Goal: Task Accomplishment & Management: Use online tool/utility

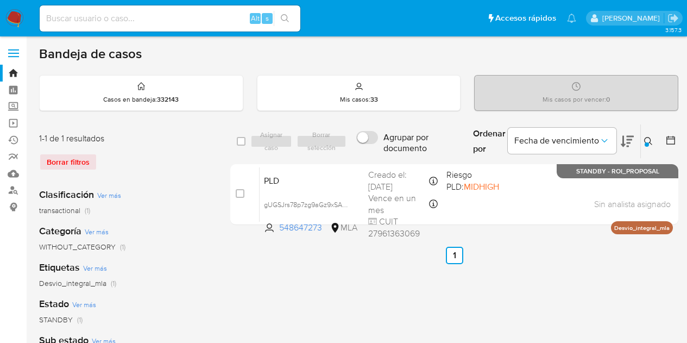
scroll to position [56, 0]
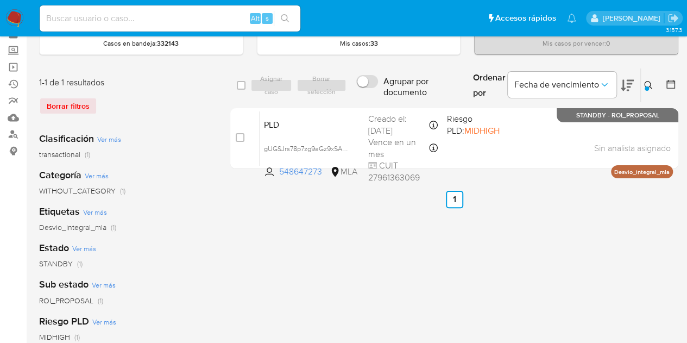
click at [652, 83] on icon at bounding box center [648, 85] width 9 height 9
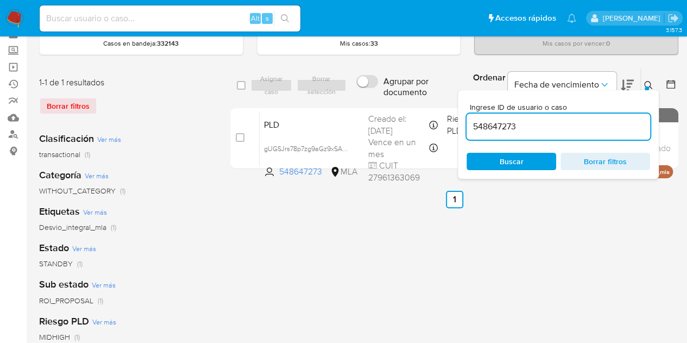
drag, startPoint x: 557, startPoint y: 128, endPoint x: 328, endPoint y: 106, distance: 230.3
click at [330, 106] on div "select-all-cases-checkbox Asignar caso Borrar selección Agrupar por documento O…" at bounding box center [454, 120] width 448 height 105
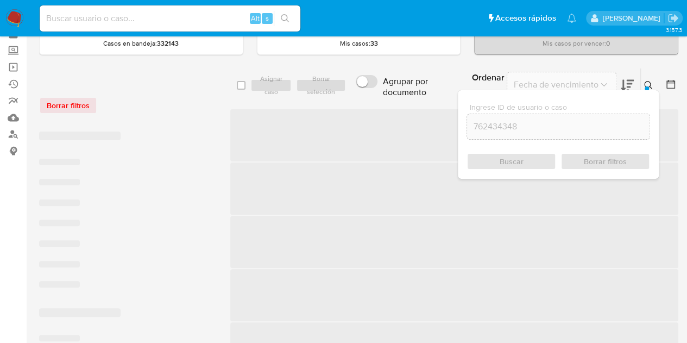
click at [644, 81] on icon at bounding box center [648, 85] width 9 height 9
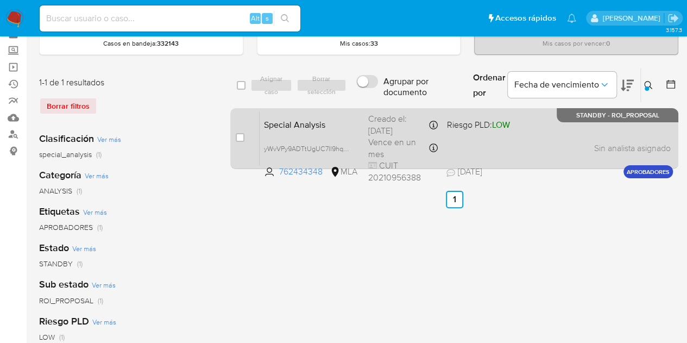
click at [336, 132] on div "Special Analysis yWvVPy9ADTtUgUC7Il9hqCaC 762434348 MLA Riesgo PLD: LOW Creado …" at bounding box center [466, 138] width 413 height 55
click at [346, 147] on span "yWvVPy9ADTtUgUC7Il9hqCaC" at bounding box center [310, 148] width 93 height 12
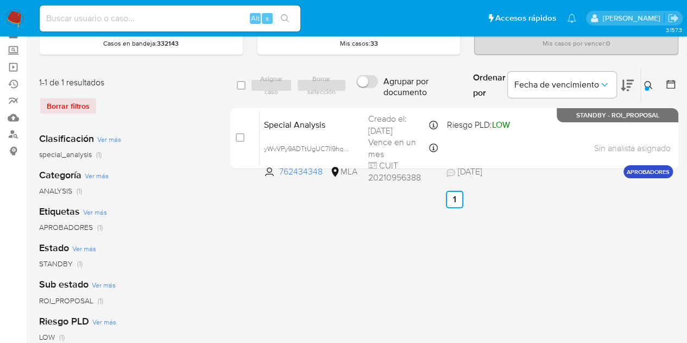
drag, startPoint x: 647, startPoint y: 81, endPoint x: 630, endPoint y: 90, distance: 19.4
click at [647, 83] on icon at bounding box center [648, 85] width 9 height 9
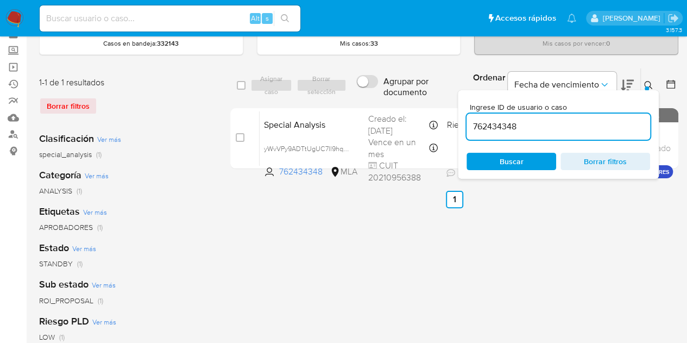
drag, startPoint x: 567, startPoint y: 125, endPoint x: 378, endPoint y: 97, distance: 190.6
click at [378, 97] on div "select-all-cases-checkbox Asignar caso Borrar selección Agrupar por documento O…" at bounding box center [454, 85] width 448 height 35
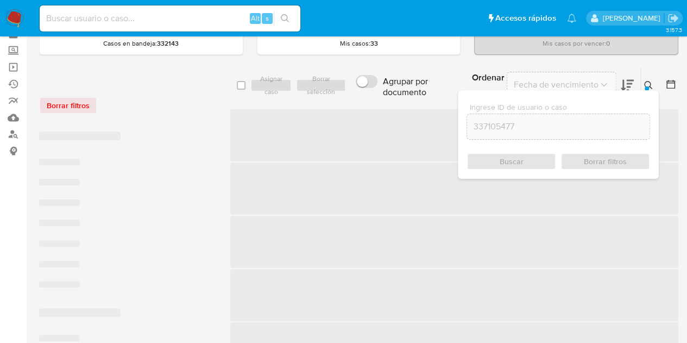
click at [644, 85] on icon at bounding box center [648, 85] width 9 height 9
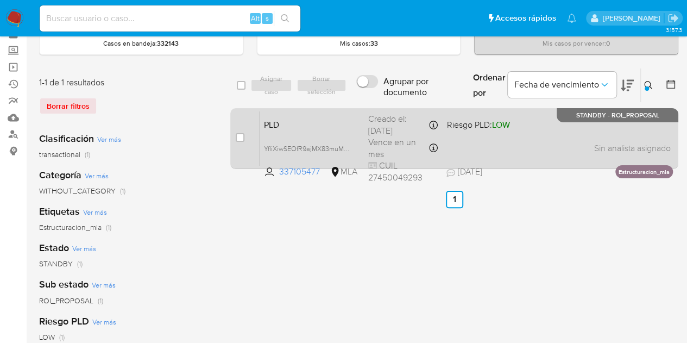
click at [293, 131] on div "PLD YfIiXiwSEOfR9ajMX83muMGu 337105477 MLA Riesgo PLD: LOW Creado el: 12/07/202…" at bounding box center [466, 138] width 413 height 55
click at [344, 147] on span "YfIiXiwSEOfR9ajMX83muMGu" at bounding box center [308, 148] width 89 height 12
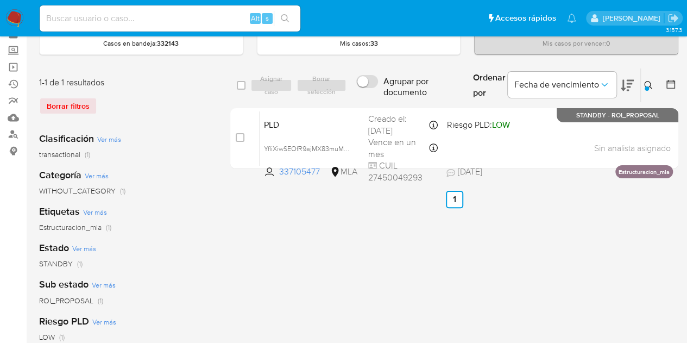
click at [647, 82] on icon at bounding box center [648, 85] width 9 height 9
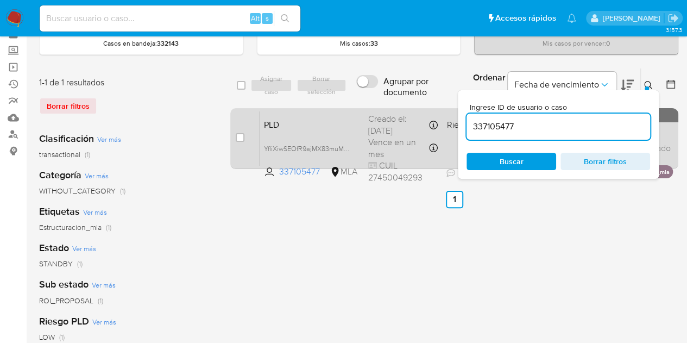
drag, startPoint x: 525, startPoint y: 127, endPoint x: 410, endPoint y: 112, distance: 116.6
click at [412, 114] on div "select-all-cases-checkbox Asignar caso Borrar selección Agrupar por documento O…" at bounding box center [454, 120] width 448 height 105
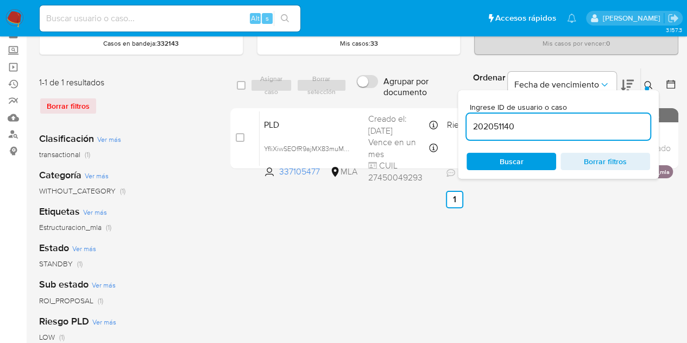
click at [647, 84] on icon at bounding box center [648, 85] width 9 height 9
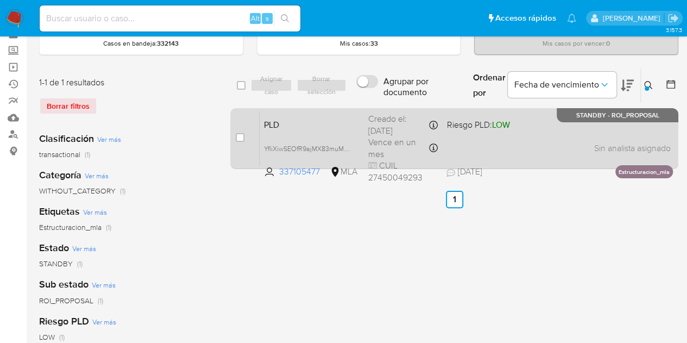
click at [337, 124] on span "PLD" at bounding box center [312, 124] width 96 height 14
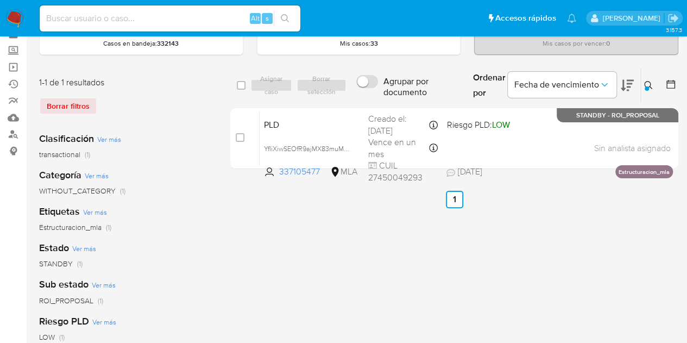
click at [651, 81] on icon at bounding box center [648, 85] width 9 height 9
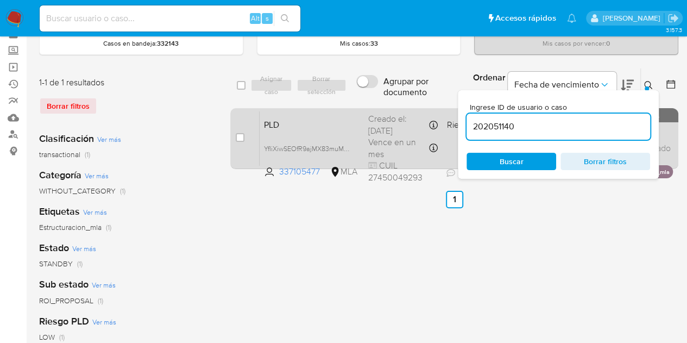
drag, startPoint x: 543, startPoint y: 128, endPoint x: 363, endPoint y: 109, distance: 180.2
click at [363, 109] on div "select-all-cases-checkbox Asignar caso Borrar selección Agrupar por documento O…" at bounding box center [454, 120] width 448 height 105
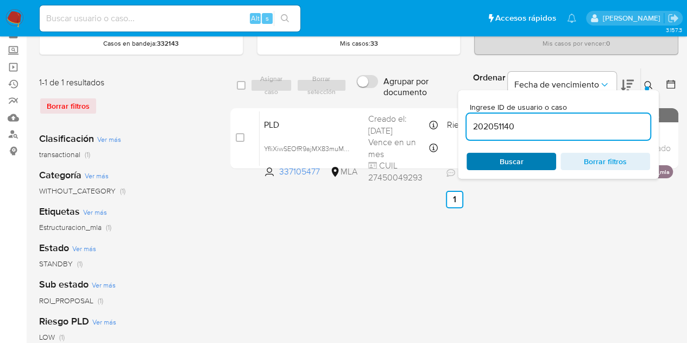
click at [505, 164] on span "Buscar" at bounding box center [512, 161] width 24 height 17
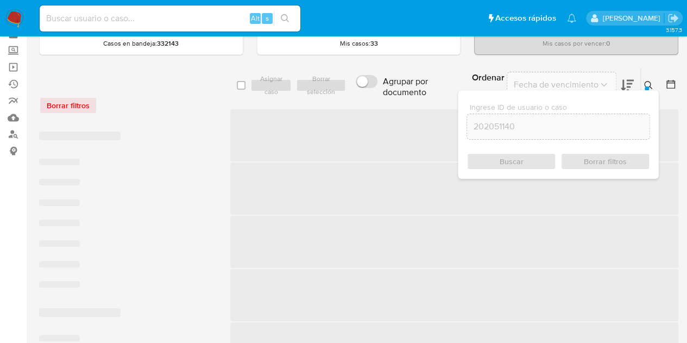
drag, startPoint x: 652, startPoint y: 80, endPoint x: 633, endPoint y: 93, distance: 22.6
click at [652, 81] on icon at bounding box center [648, 85] width 9 height 9
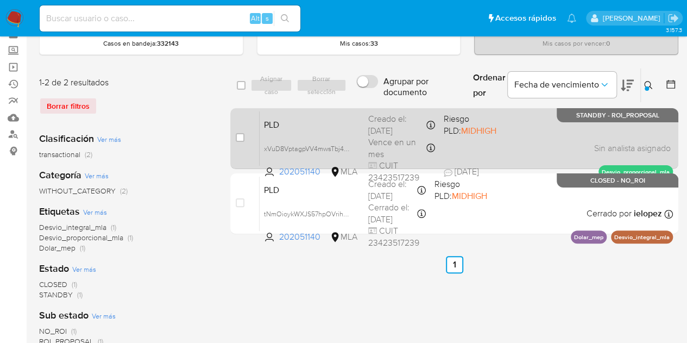
click at [305, 123] on span "PLD" at bounding box center [312, 124] width 96 height 14
click at [345, 147] on span "xVuD8VptagpVV4mwsTbj4sjJ" at bounding box center [308, 148] width 88 height 12
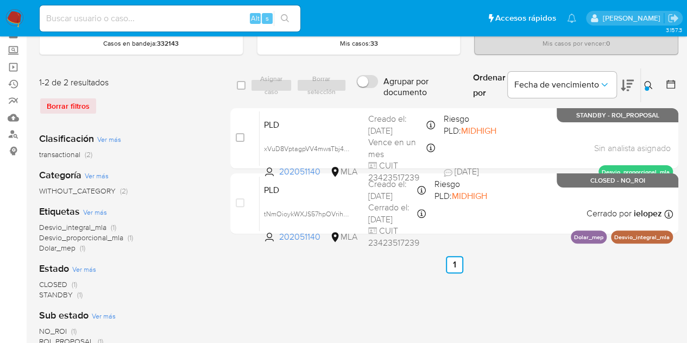
click at [643, 80] on button at bounding box center [650, 85] width 18 height 13
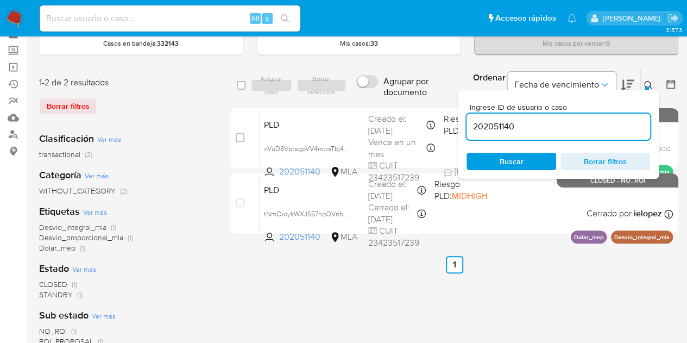
drag, startPoint x: 511, startPoint y: 125, endPoint x: 424, endPoint y: 104, distance: 89.3
click at [424, 104] on div "select-all-cases-checkbox Asignar caso Borrar selección Agrupar por documento O…" at bounding box center [454, 153] width 448 height 171
type input "228236836"
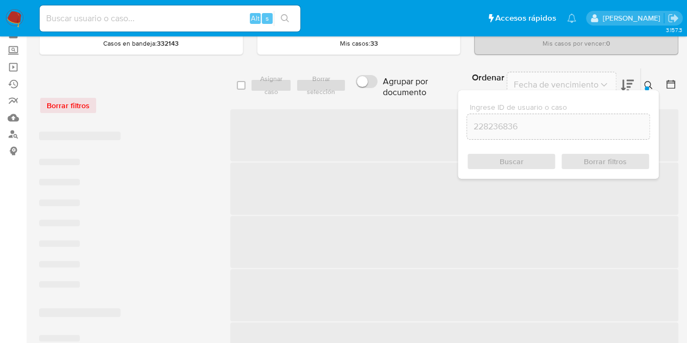
click at [647, 82] on icon at bounding box center [648, 85] width 9 height 9
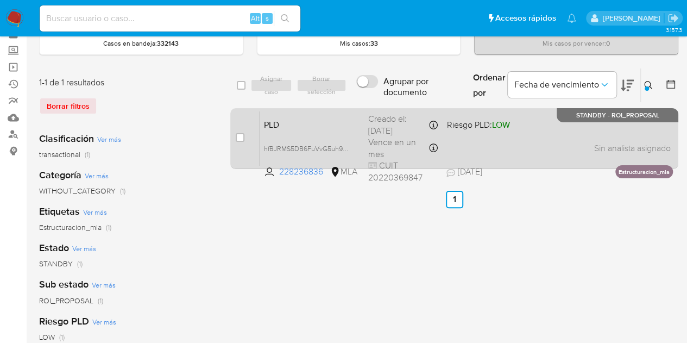
click at [306, 129] on span "PLD" at bounding box center [312, 124] width 96 height 14
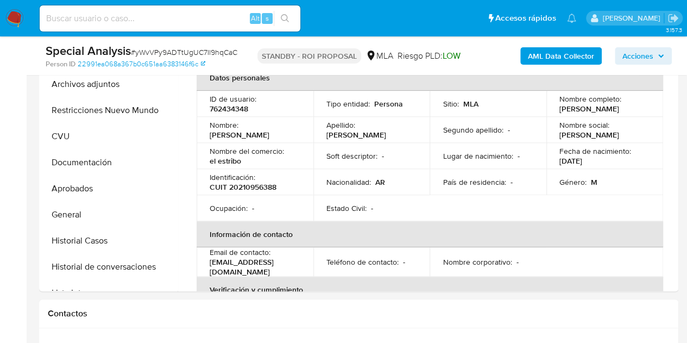
select select "10"
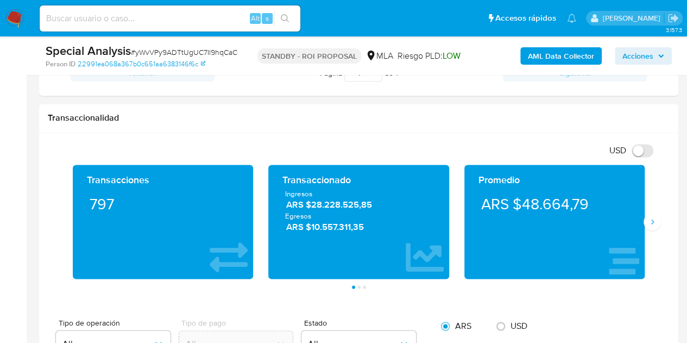
scroll to position [384, 0]
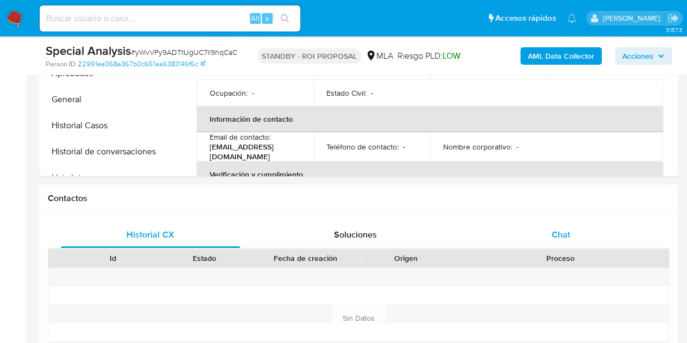
click at [586, 234] on div "Chat" at bounding box center [560, 235] width 179 height 26
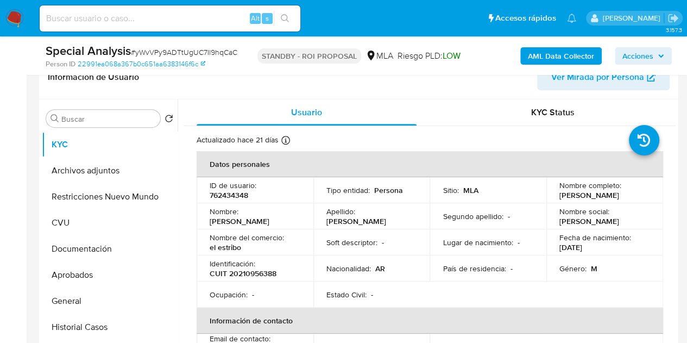
scroll to position [180, 0]
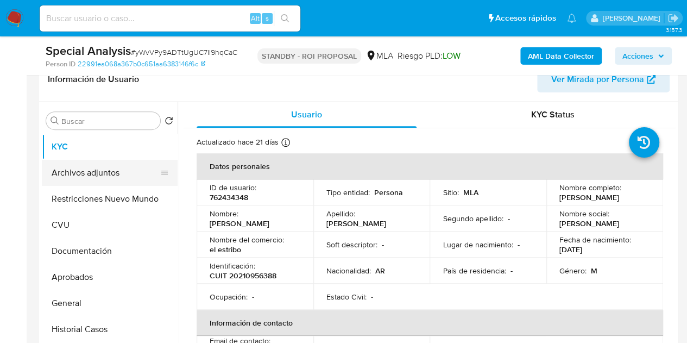
click at [91, 169] on button "Archivos adjuntos" at bounding box center [105, 173] width 127 height 26
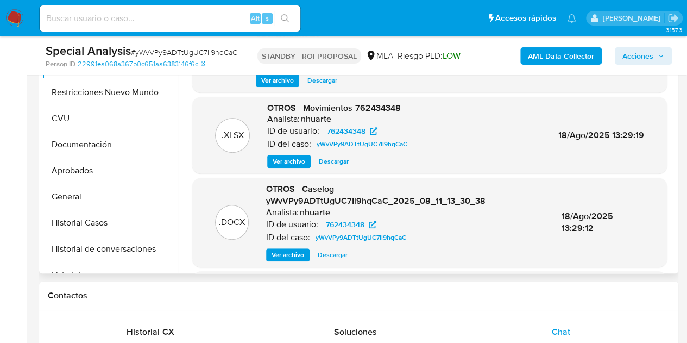
scroll to position [291, 0]
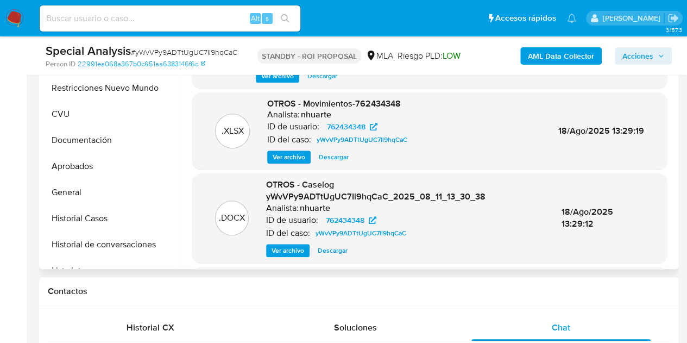
click at [228, 156] on div ".XLSX OTROS - Movimientos-762434348 Analista: nhuarte ID de usuario: 762434348 …" at bounding box center [430, 131] width 464 height 66
click at [341, 245] on span "Descargar" at bounding box center [333, 250] width 30 height 11
click at [91, 91] on button "Restricciones Nuevo Mundo" at bounding box center [105, 88] width 127 height 26
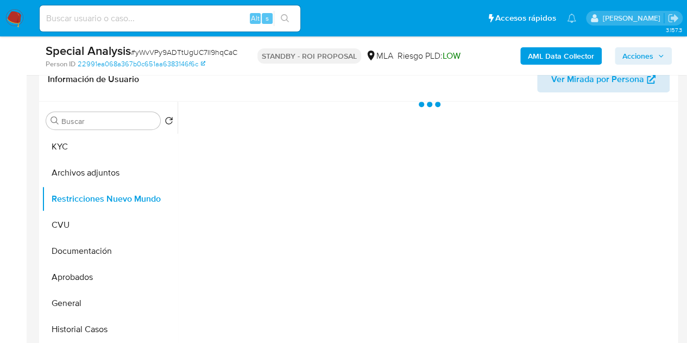
scroll to position [178, 0]
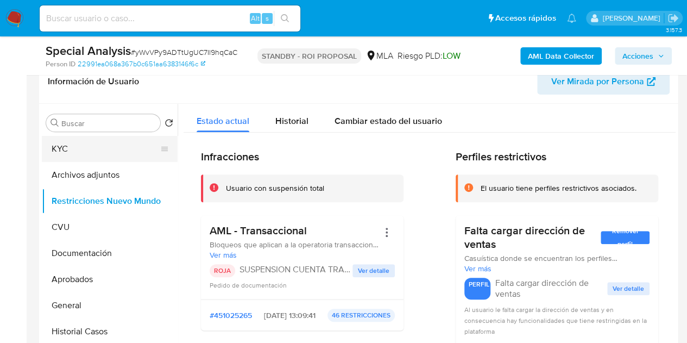
click at [98, 149] on button "KYC" at bounding box center [105, 149] width 127 height 26
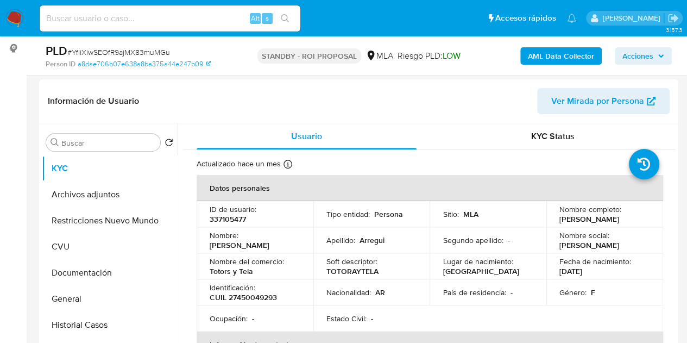
scroll to position [386, 0]
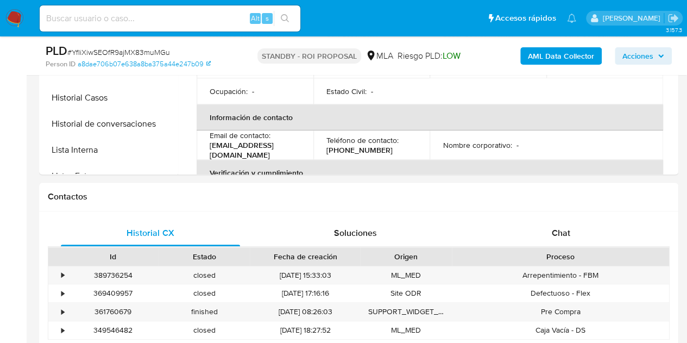
select select "10"
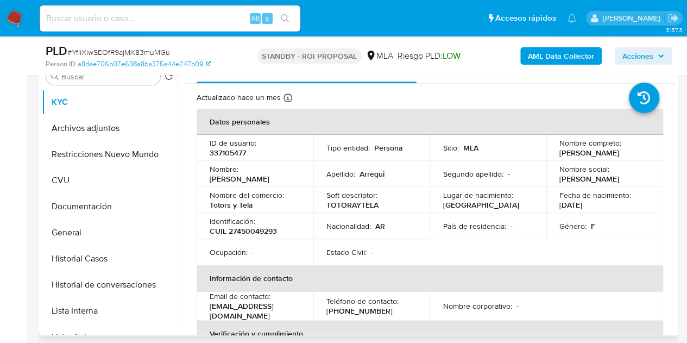
scroll to position [221, 0]
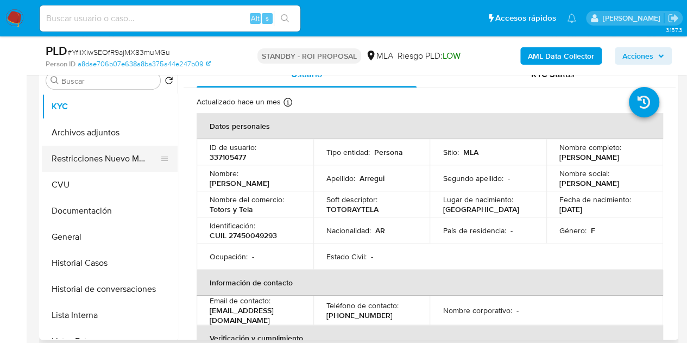
click at [91, 161] on button "Restricciones Nuevo Mundo" at bounding box center [105, 159] width 127 height 26
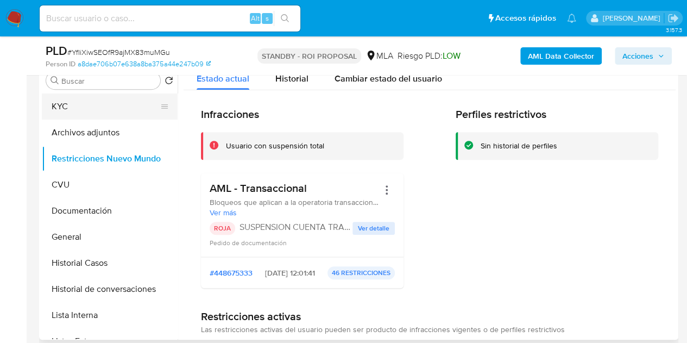
click at [79, 111] on button "KYC" at bounding box center [105, 106] width 127 height 26
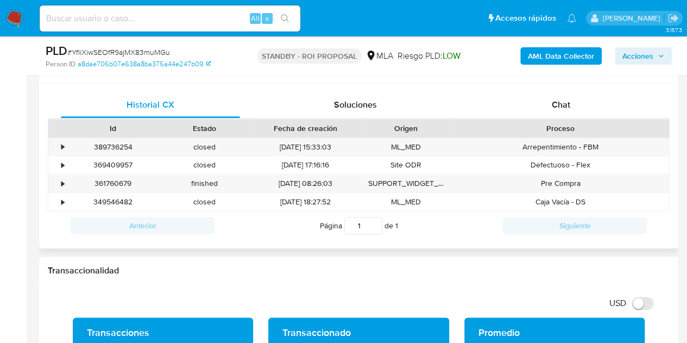
scroll to position [516, 0]
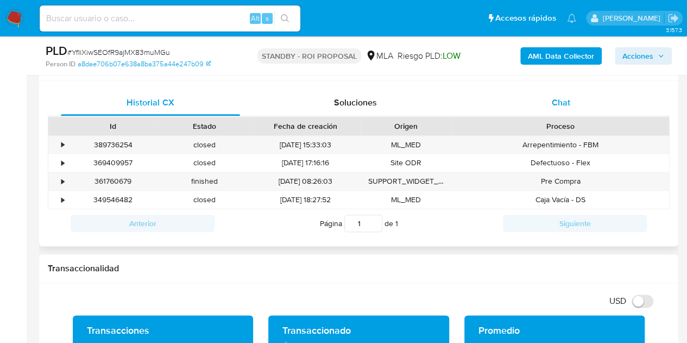
click at [567, 99] on span "Chat" at bounding box center [561, 102] width 18 height 12
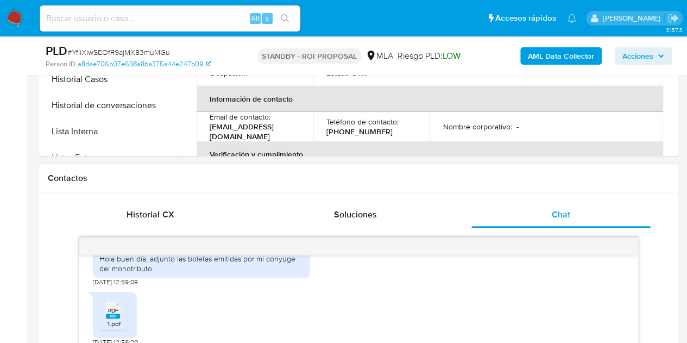
scroll to position [400, 0]
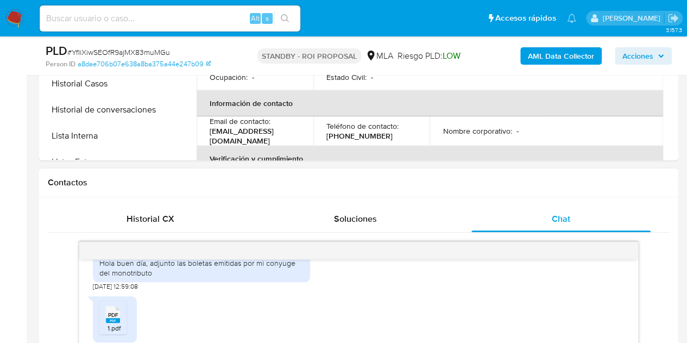
click at [194, 231] on div "Historial CX Soluciones Chat" at bounding box center [359, 219] width 622 height 27
drag, startPoint x: 141, startPoint y: 212, endPoint x: 160, endPoint y: 210, distance: 18.6
click at [141, 212] on span "Historial CX" at bounding box center [150, 218] width 47 height 12
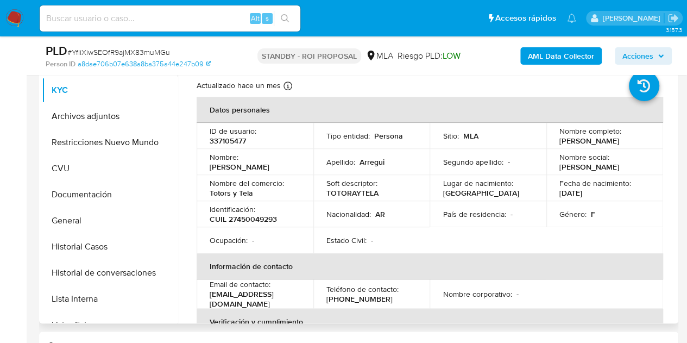
scroll to position [235, 0]
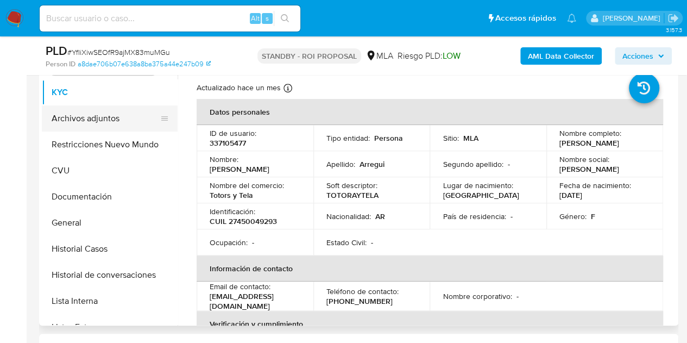
click at [75, 116] on button "Archivos adjuntos" at bounding box center [105, 118] width 127 height 26
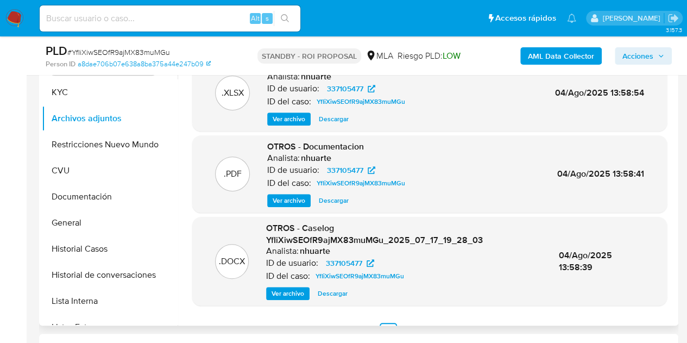
scroll to position [115, 0]
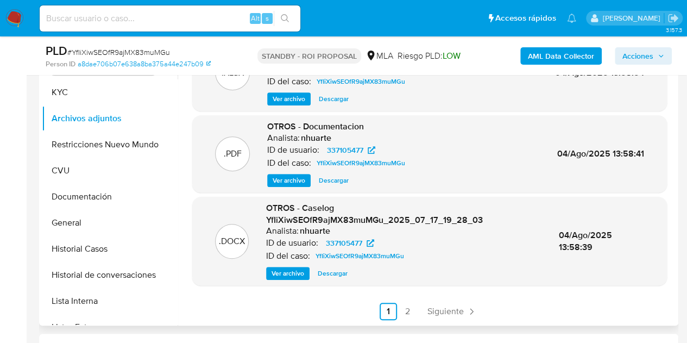
click at [334, 274] on span "Descargar" at bounding box center [333, 273] width 30 height 11
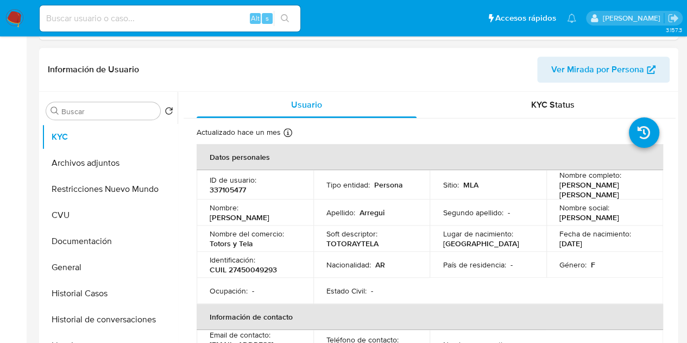
select select "10"
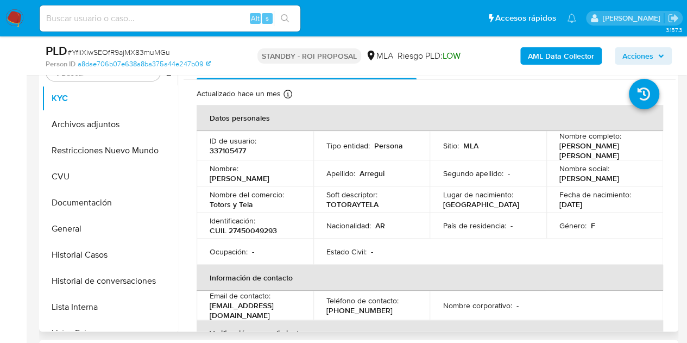
scroll to position [227, 0]
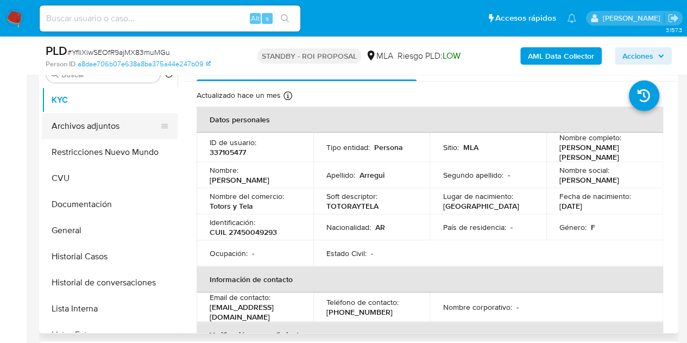
click at [84, 121] on button "Archivos adjuntos" at bounding box center [105, 126] width 127 height 26
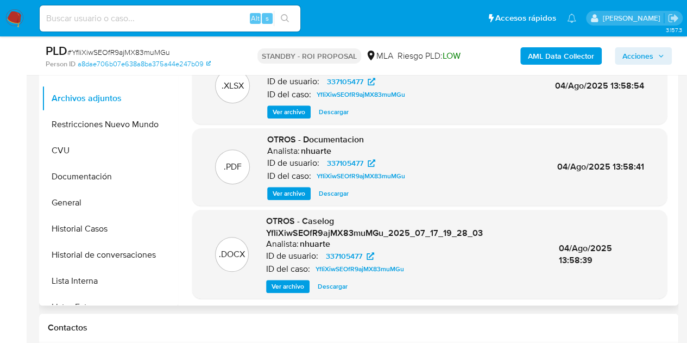
scroll to position [115, 0]
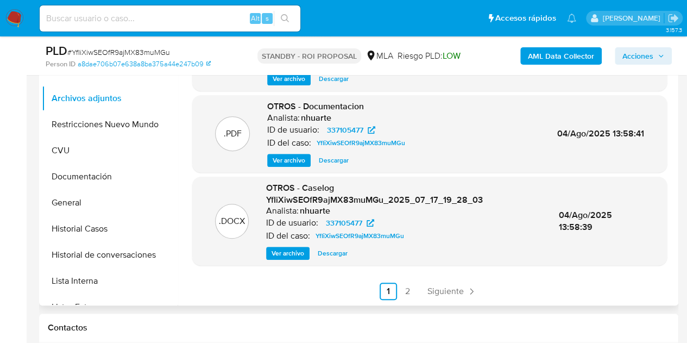
click at [337, 256] on span "Descargar" at bounding box center [333, 253] width 30 height 11
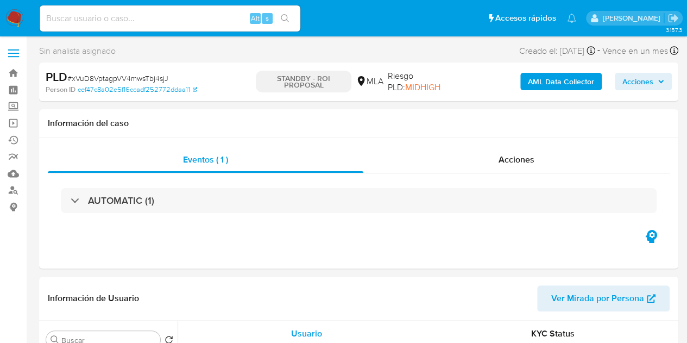
select select "10"
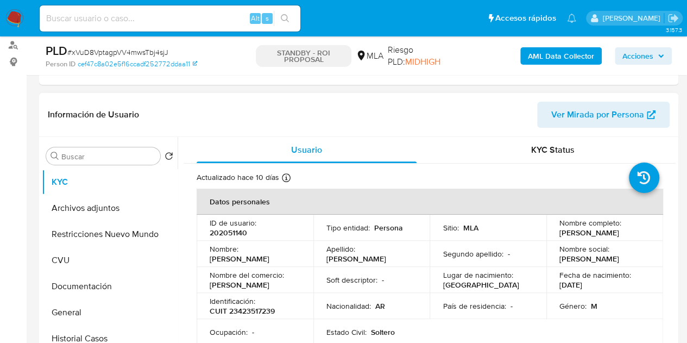
scroll to position [161, 0]
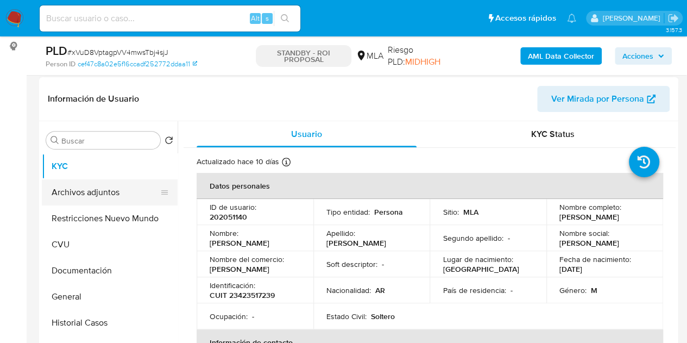
click at [120, 195] on button "Archivos adjuntos" at bounding box center [105, 192] width 127 height 26
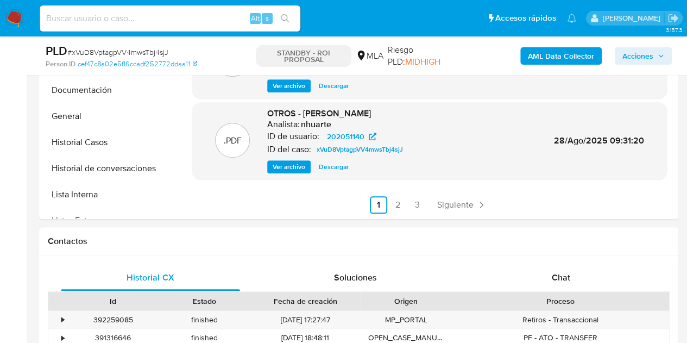
scroll to position [390, 0]
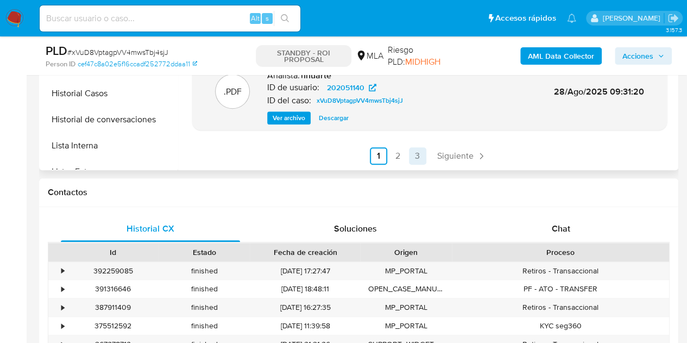
click at [417, 158] on link "3" at bounding box center [417, 155] width 17 height 17
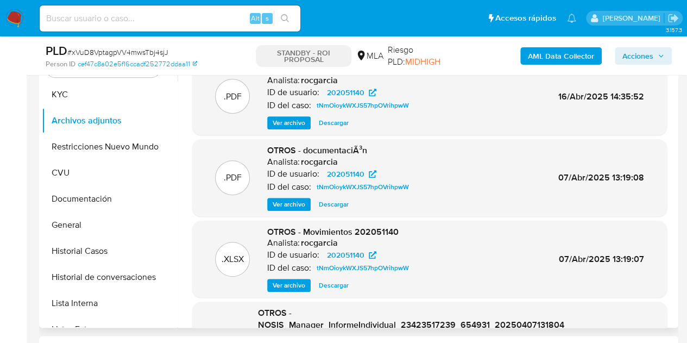
scroll to position [242, 0]
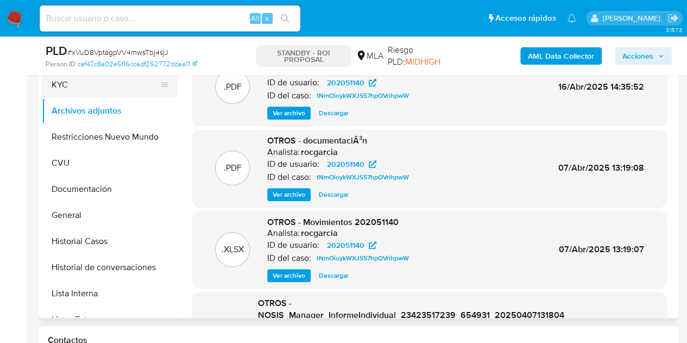
click at [86, 91] on button "KYC" at bounding box center [105, 85] width 127 height 26
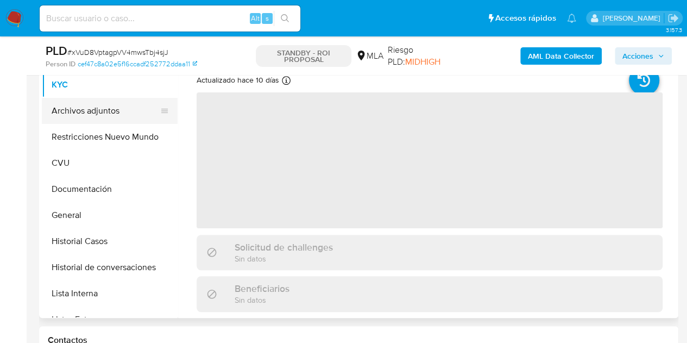
click at [87, 110] on button "Archivos adjuntos" at bounding box center [105, 111] width 127 height 26
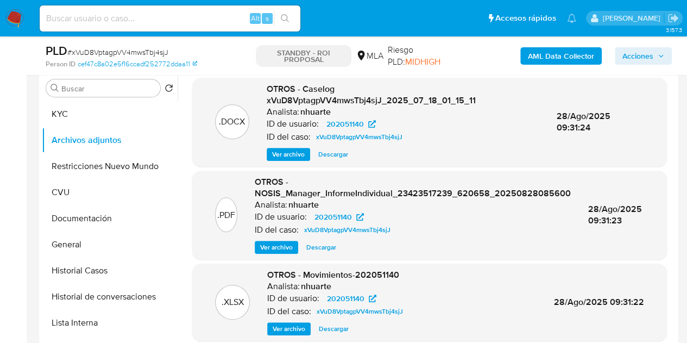
scroll to position [220, 0]
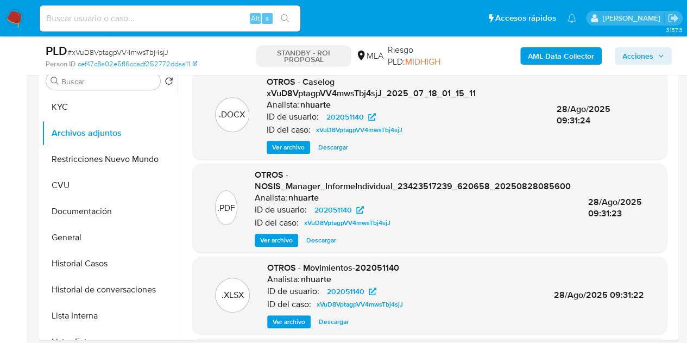
click at [324, 154] on div ".DOCX OTROS - Caselog xVuD8VptagpVV4mwsTbj4sjJ_2025_07_18_01_15_11 Analista: nh…" at bounding box center [429, 115] width 475 height 89
click at [329, 148] on span "Descargar" at bounding box center [333, 147] width 30 height 11
click at [52, 153] on button "Restricciones Nuevo Mundo" at bounding box center [105, 159] width 127 height 26
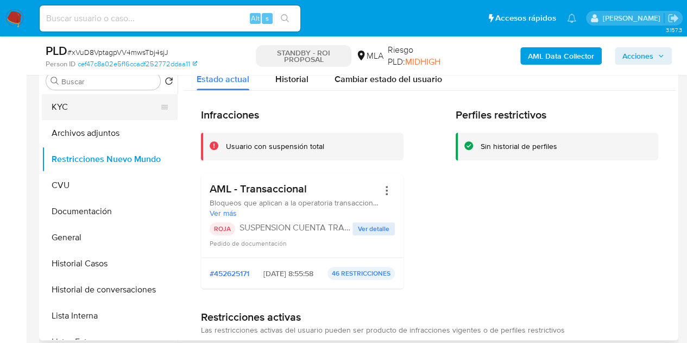
click at [65, 115] on button "KYC" at bounding box center [105, 107] width 127 height 26
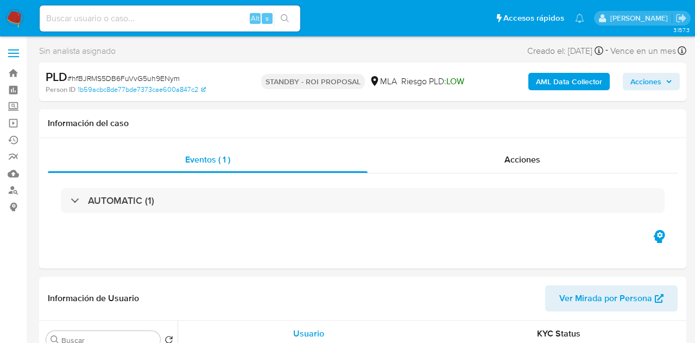
select select "10"
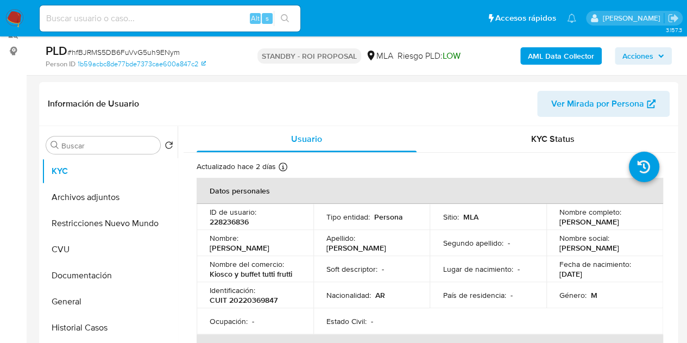
scroll to position [250, 0]
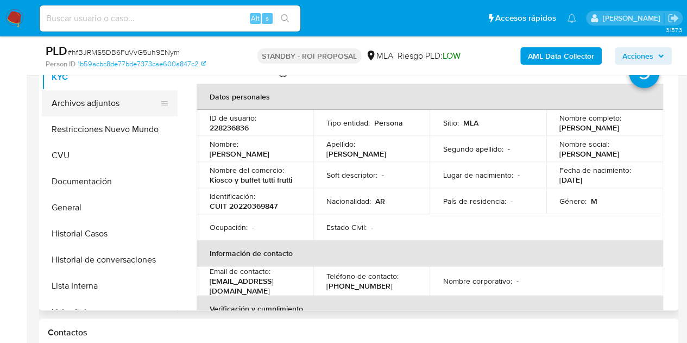
click at [107, 105] on button "Archivos adjuntos" at bounding box center [105, 103] width 127 height 26
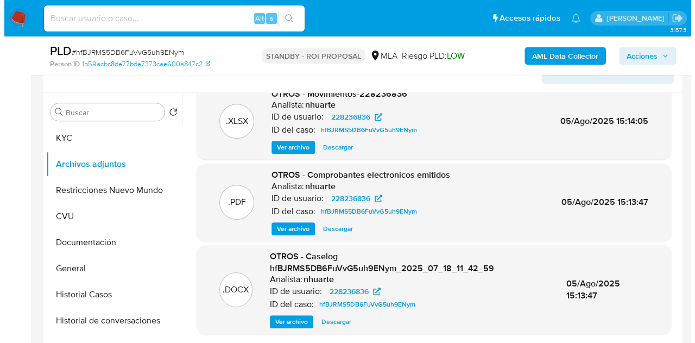
scroll to position [115, 0]
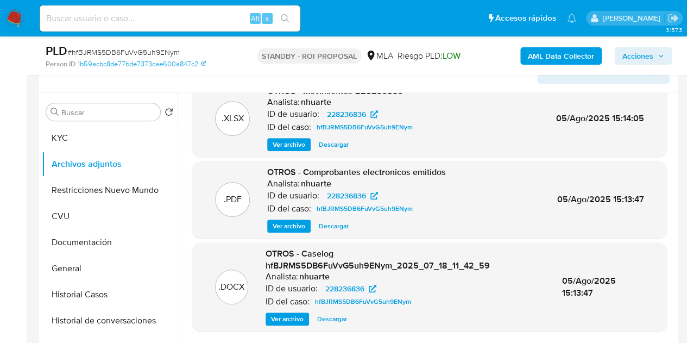
click at [267, 322] on button "Ver archivo" at bounding box center [287, 318] width 43 height 13
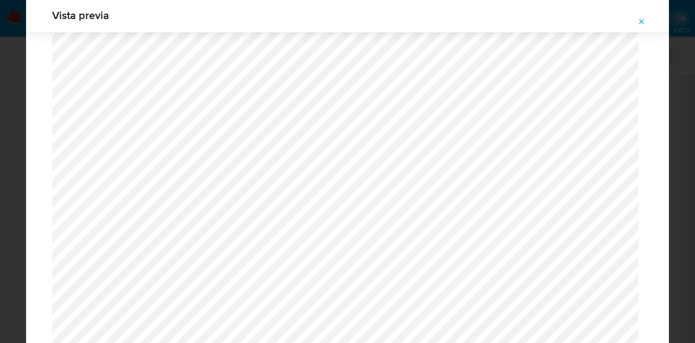
scroll to position [721, 0]
click at [640, 18] on icon "Attachment preview" at bounding box center [642, 21] width 9 height 9
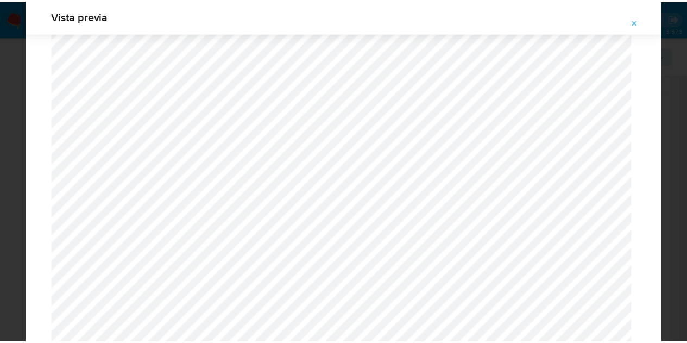
scroll to position [35, 0]
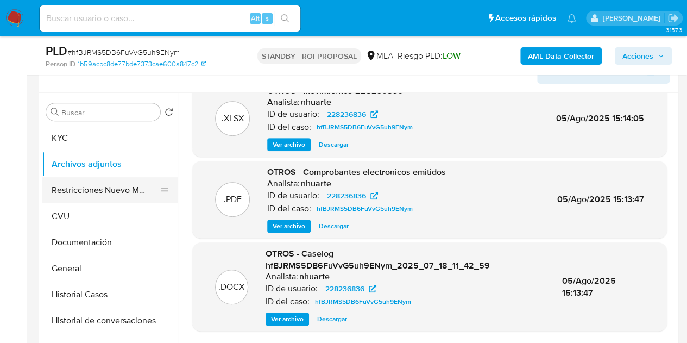
click at [73, 185] on button "Restricciones Nuevo Mundo" at bounding box center [105, 190] width 127 height 26
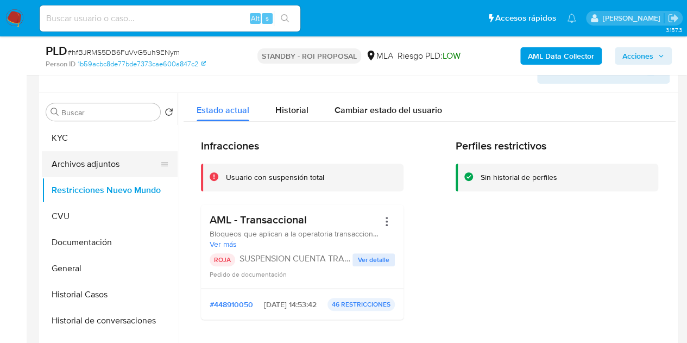
click at [86, 156] on button "Archivos adjuntos" at bounding box center [105, 164] width 127 height 26
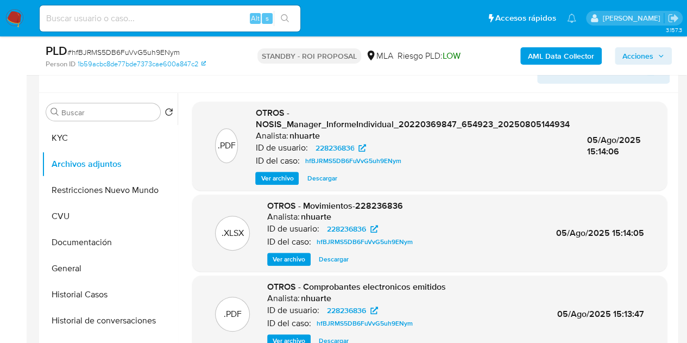
scroll to position [115, 0]
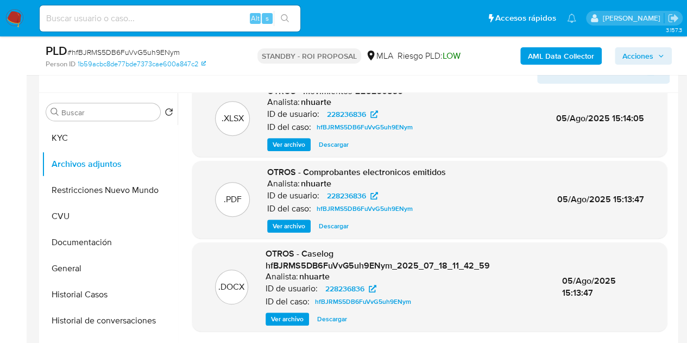
click at [335, 317] on span "Descargar" at bounding box center [332, 318] width 30 height 11
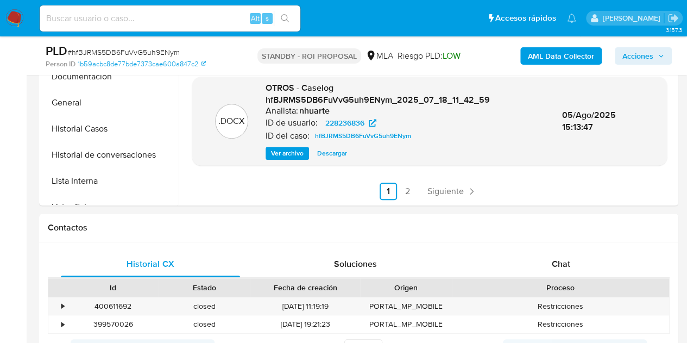
scroll to position [500, 0]
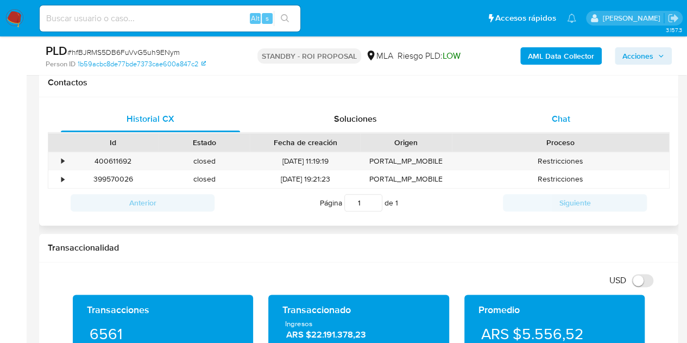
click at [574, 125] on div "Chat" at bounding box center [560, 119] width 179 height 26
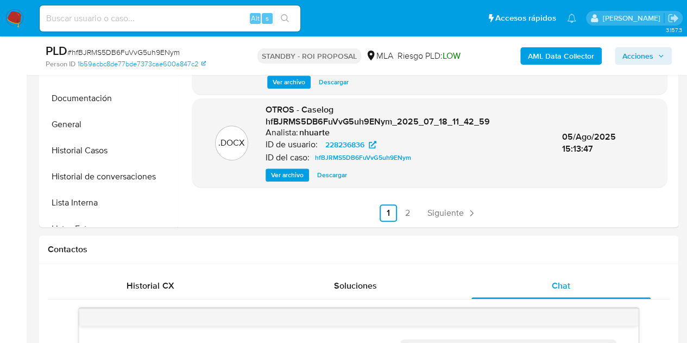
scroll to position [309, 0]
